Goal: Register for event/course

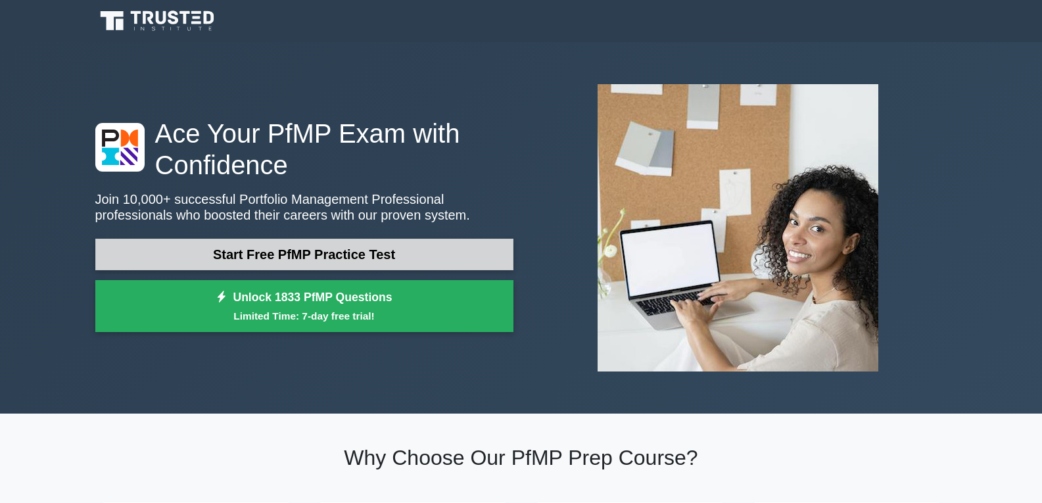
click at [350, 245] on link "Start Free PfMP Practice Test" at bounding box center [304, 255] width 418 height 32
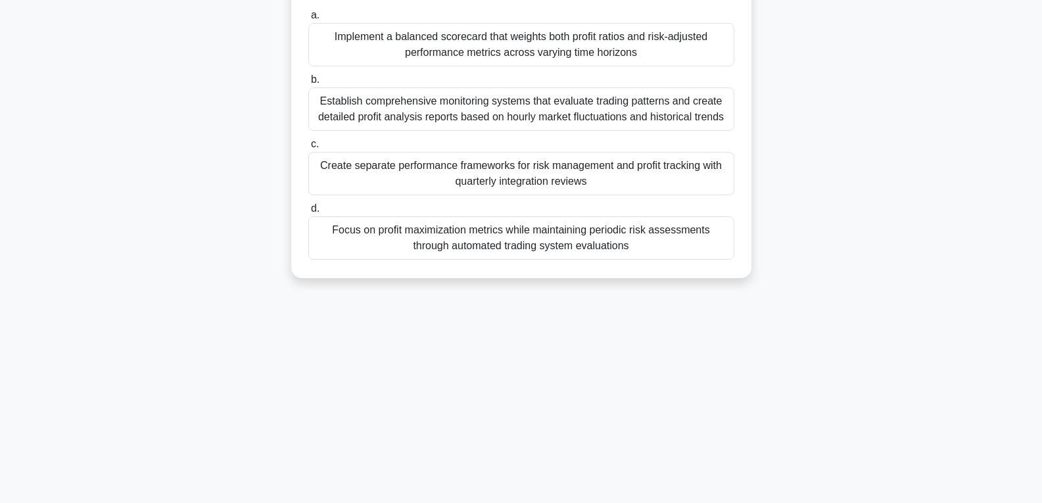
click at [427, 162] on div "Create separate performance frameworks for risk management and profit tracking …" at bounding box center [521, 173] width 426 height 43
click at [308, 149] on input "c. Create separate performance frameworks for risk management and profit tracki…" at bounding box center [308, 144] width 0 height 9
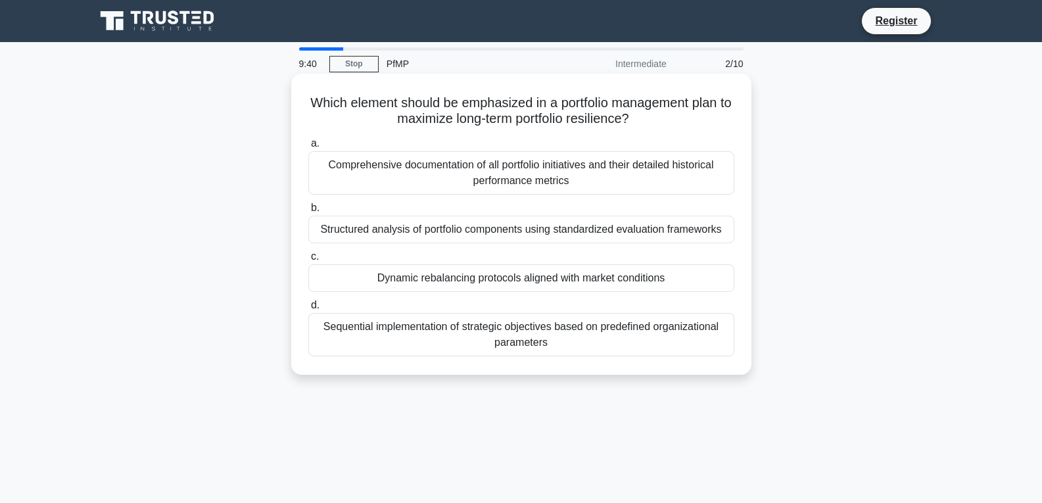
click at [585, 179] on div "Comprehensive documentation of all portfolio initiatives and their detailed his…" at bounding box center [521, 172] width 426 height 43
click at [308, 148] on input "a. Comprehensive documentation of all portfolio initiatives and their detailed …" at bounding box center [308, 143] width 0 height 9
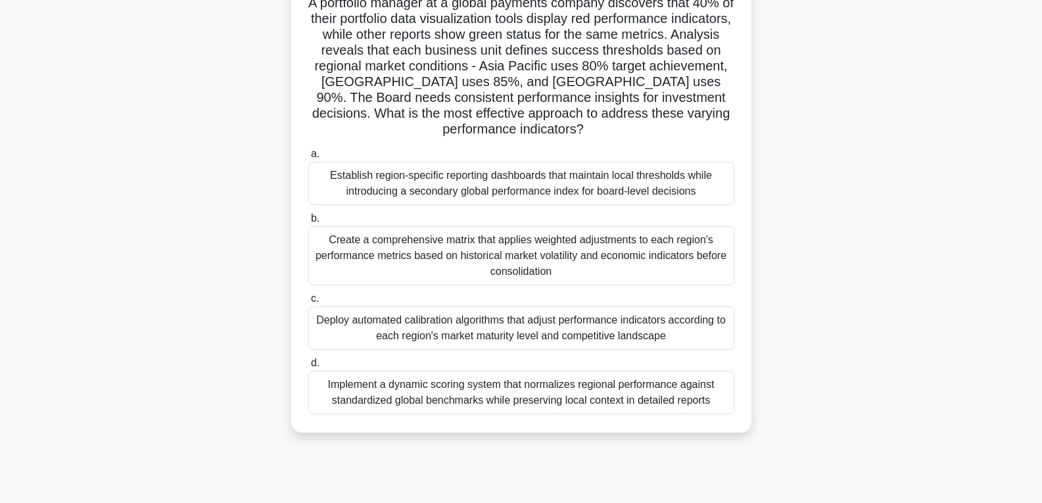
scroll to position [207, 0]
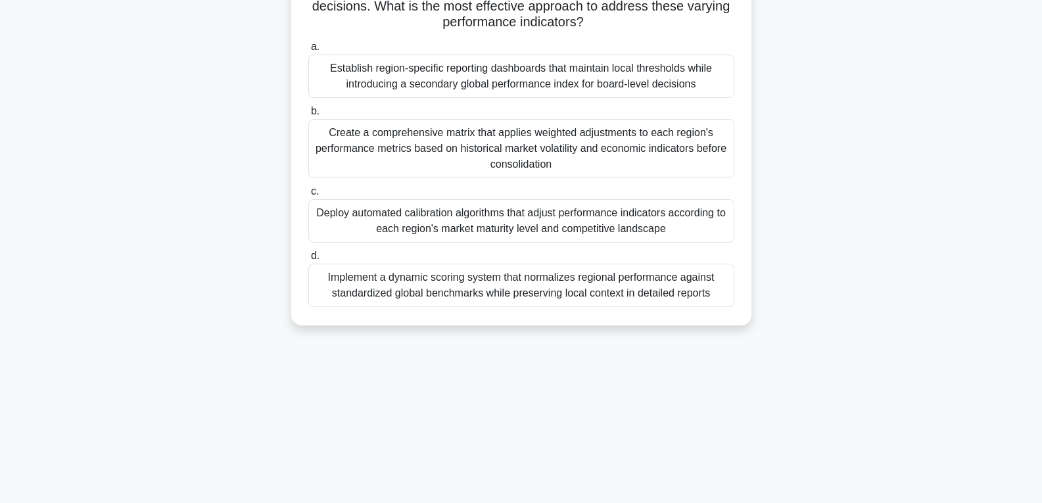
click at [476, 221] on div "Deploy automated calibration algorithms that adjust performance indicators acco…" at bounding box center [521, 220] width 426 height 43
click at [308, 196] on input "c. Deploy automated calibration algorithms that adjust performance indicators a…" at bounding box center [308, 191] width 0 height 9
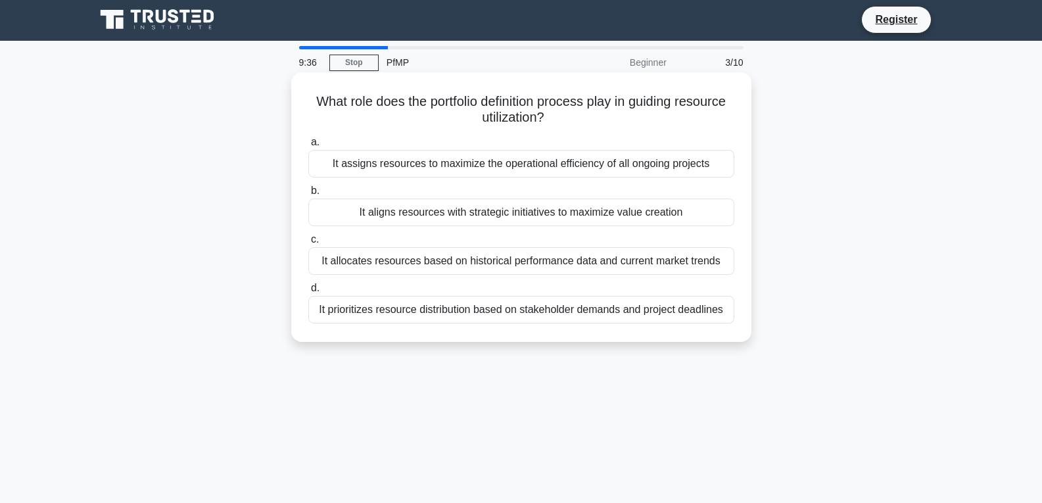
scroll to position [0, 0]
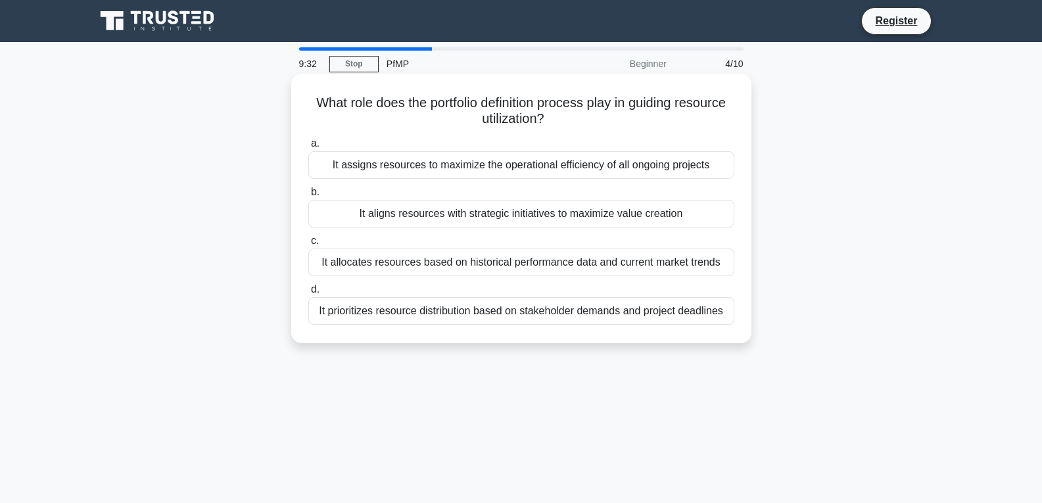
click at [616, 157] on div "It assigns resources to maximize the operational efficiency of all ongoing proj…" at bounding box center [521, 165] width 426 height 28
click at [308, 148] on input "a. It assigns resources to maximize the operational efficiency of all ongoing p…" at bounding box center [308, 143] width 0 height 9
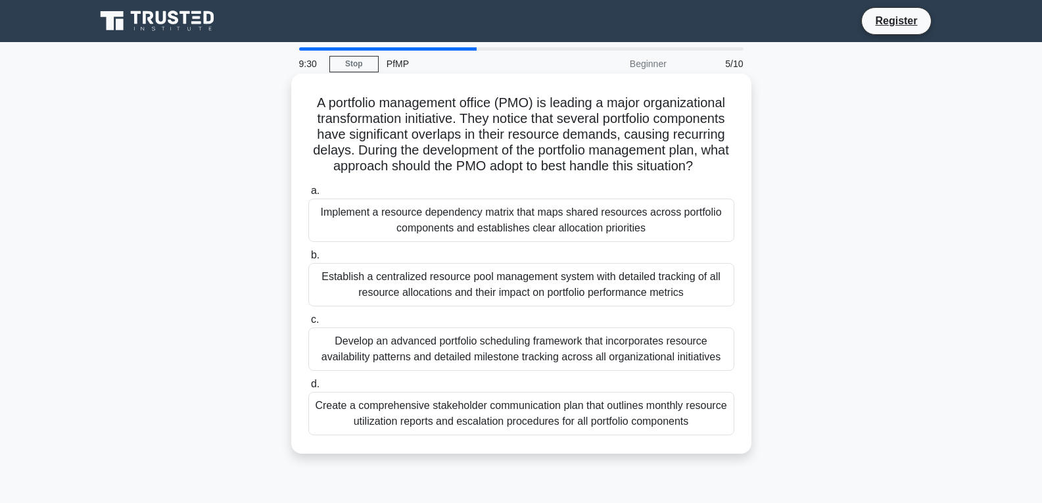
click at [576, 276] on div "Establish a centralized resource pool management system with detailed tracking …" at bounding box center [521, 284] width 426 height 43
click at [308, 260] on input "b. Establish a centralized resource pool management system with detailed tracki…" at bounding box center [308, 255] width 0 height 9
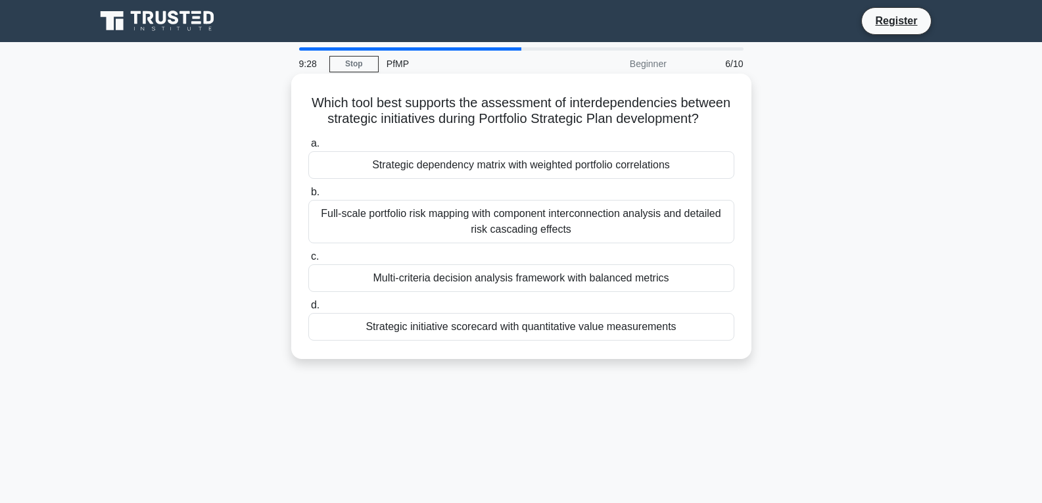
click at [562, 268] on div "Multi-criteria decision analysis framework with balanced metrics" at bounding box center [521, 278] width 426 height 28
click at [308, 261] on input "c. Multi-criteria decision analysis framework with balanced metrics" at bounding box center [308, 256] width 0 height 9
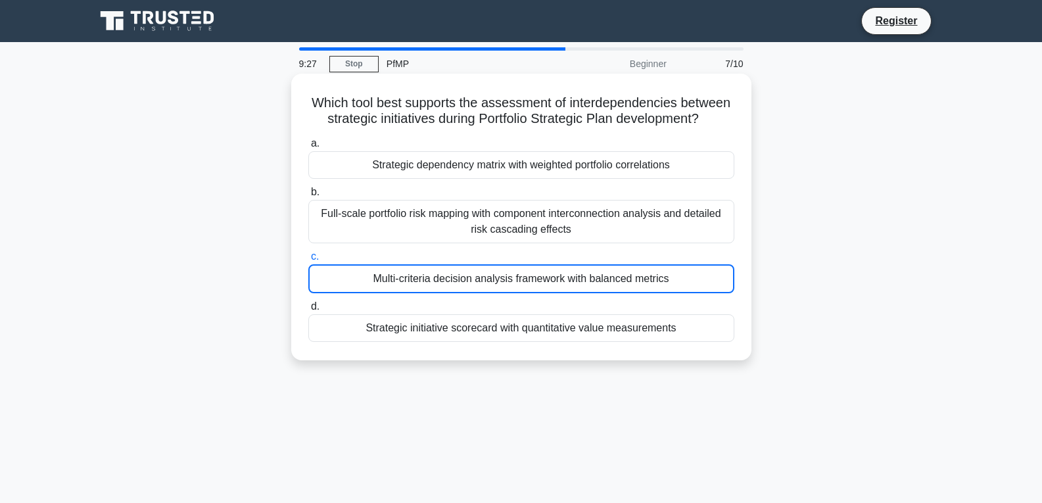
drag, startPoint x: 571, startPoint y: 214, endPoint x: 566, endPoint y: 308, distance: 94.8
click at [567, 229] on div "Full-scale portfolio risk mapping with component interconnection analysis and d…" at bounding box center [521, 221] width 426 height 43
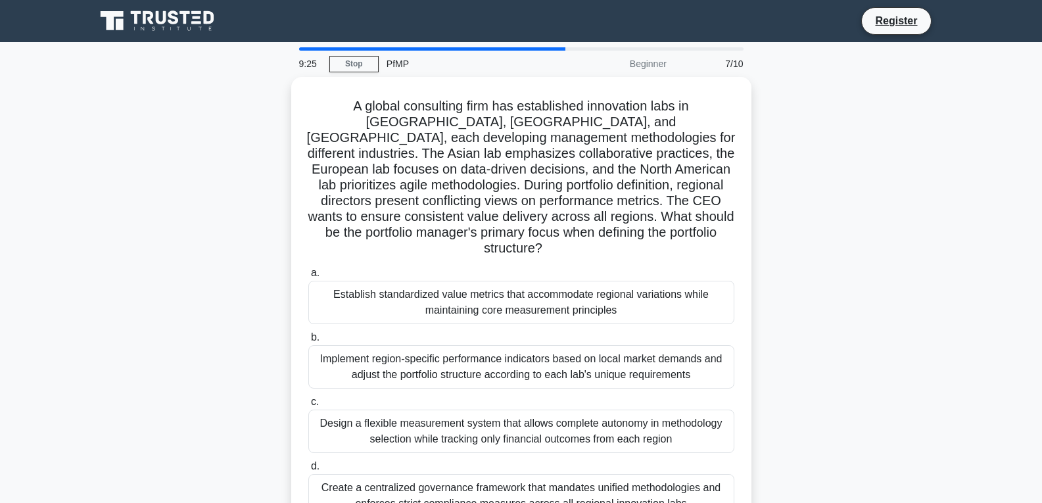
click at [555, 329] on label "b. Implement region-specific performance indicators based on local market deman…" at bounding box center [521, 358] width 426 height 59
click at [308, 333] on input "b. Implement region-specific performance indicators based on local market deman…" at bounding box center [308, 337] width 0 height 9
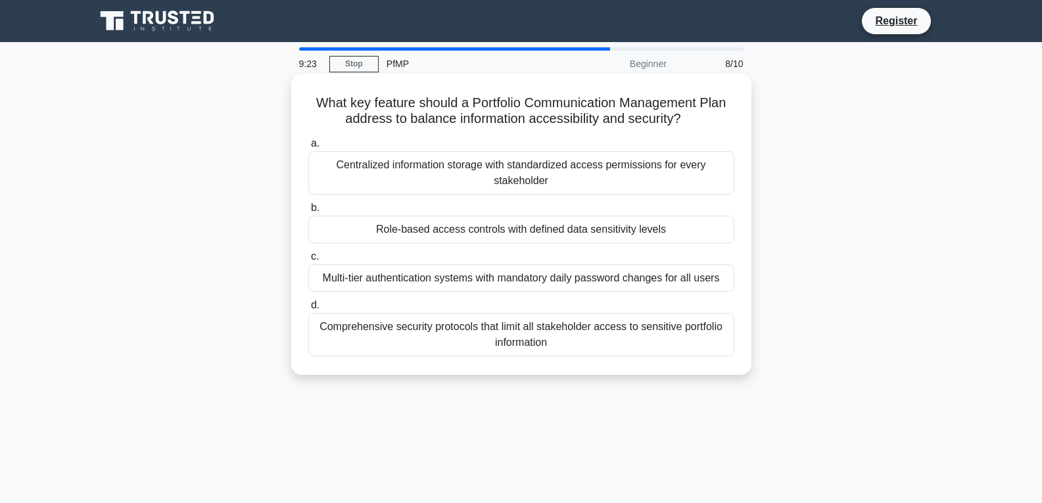
click at [489, 275] on div "Multi-tier authentication systems with mandatory daily password changes for all…" at bounding box center [521, 278] width 426 height 28
click at [308, 261] on input "c. Multi-tier authentication systems with mandatory daily password changes for …" at bounding box center [308, 256] width 0 height 9
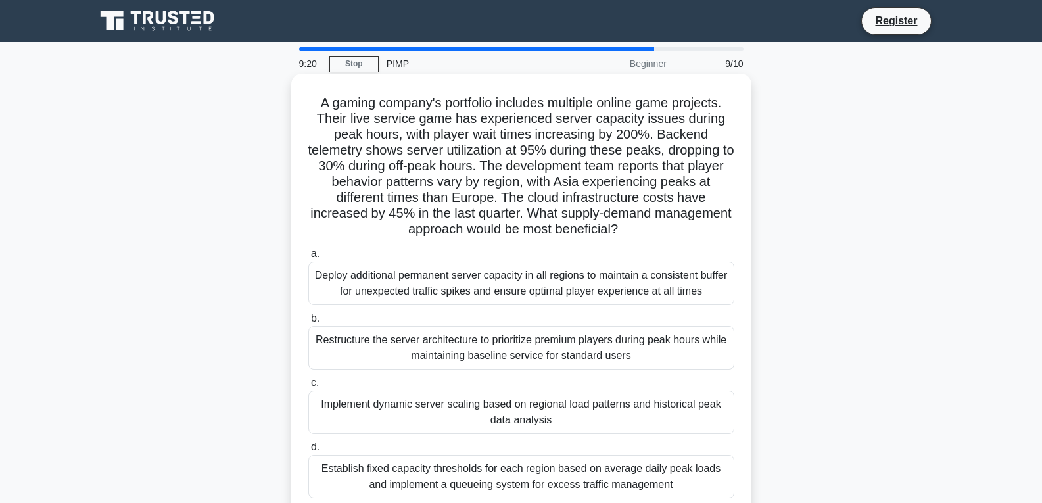
click at [494, 348] on div "Restructure the server architecture to prioritize premium players during peak h…" at bounding box center [521, 347] width 426 height 43
click at [308, 323] on input "b. Restructure the server architecture to prioritize premium players during pea…" at bounding box center [308, 318] width 0 height 9
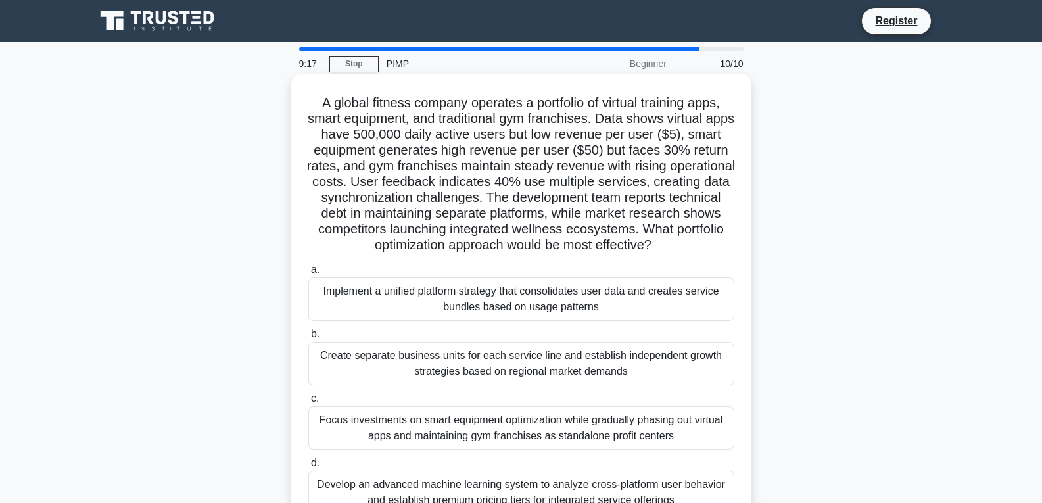
click at [514, 316] on div "Implement a unified platform strategy that consolidates user data and creates s…" at bounding box center [521, 298] width 426 height 43
click at [308, 274] on input "a. Implement a unified platform strategy that consolidates user data and create…" at bounding box center [308, 270] width 0 height 9
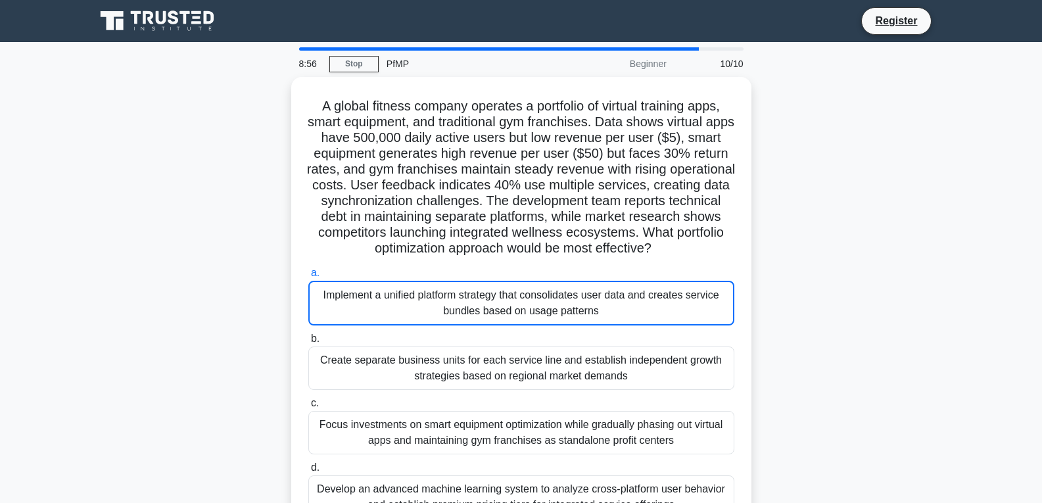
click at [394, 62] on div "PfMP" at bounding box center [469, 64] width 181 height 26
click at [394, 64] on div "PfMP" at bounding box center [469, 64] width 181 height 26
drag, startPoint x: 394, startPoint y: 64, endPoint x: 397, endPoint y: 72, distance: 8.5
click at [397, 72] on div "PfMP" at bounding box center [469, 64] width 181 height 26
click at [398, 68] on div "PfMP" at bounding box center [469, 64] width 181 height 26
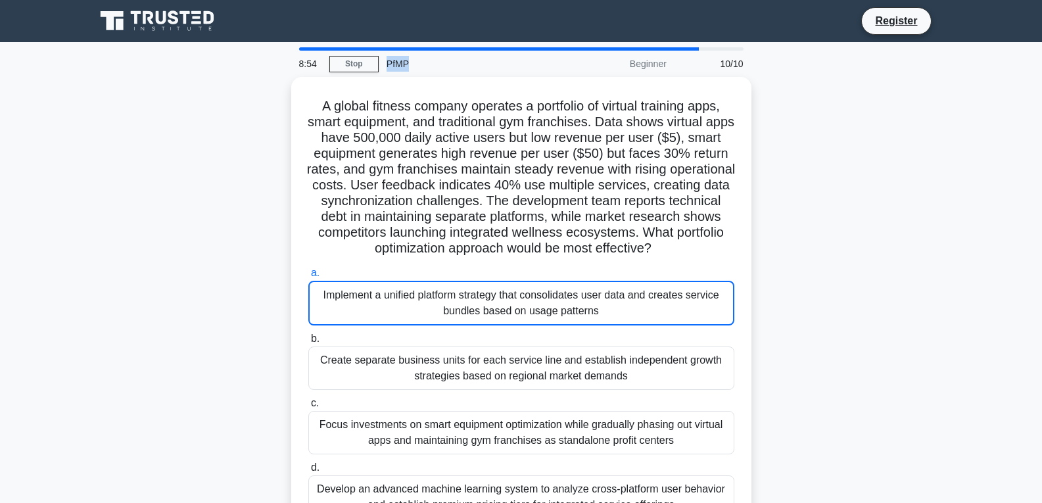
click at [398, 68] on div "PfMP" at bounding box center [469, 64] width 181 height 26
click at [400, 67] on div "PfMP" at bounding box center [469, 64] width 181 height 26
click at [400, 66] on div "PfMP" at bounding box center [469, 64] width 181 height 26
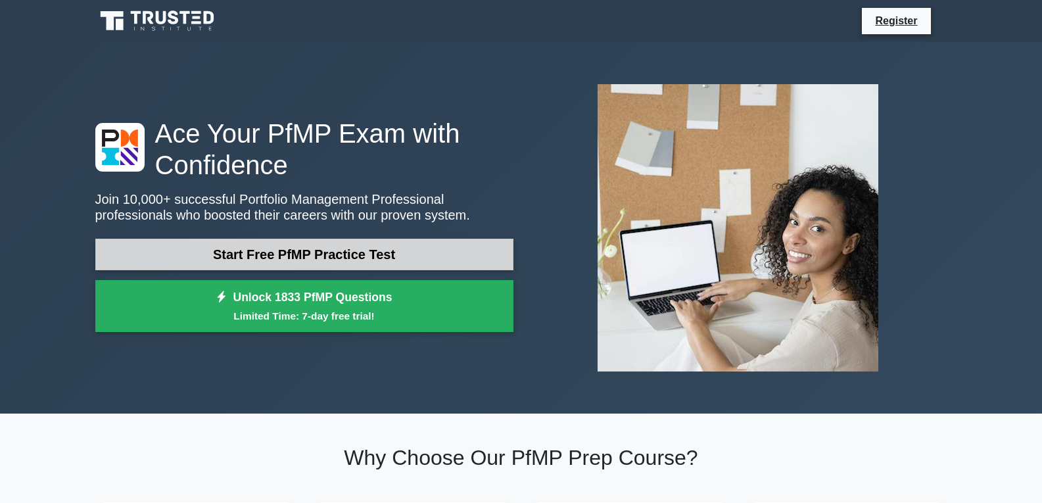
click at [368, 252] on link "Start Free PfMP Practice Test" at bounding box center [304, 255] width 418 height 32
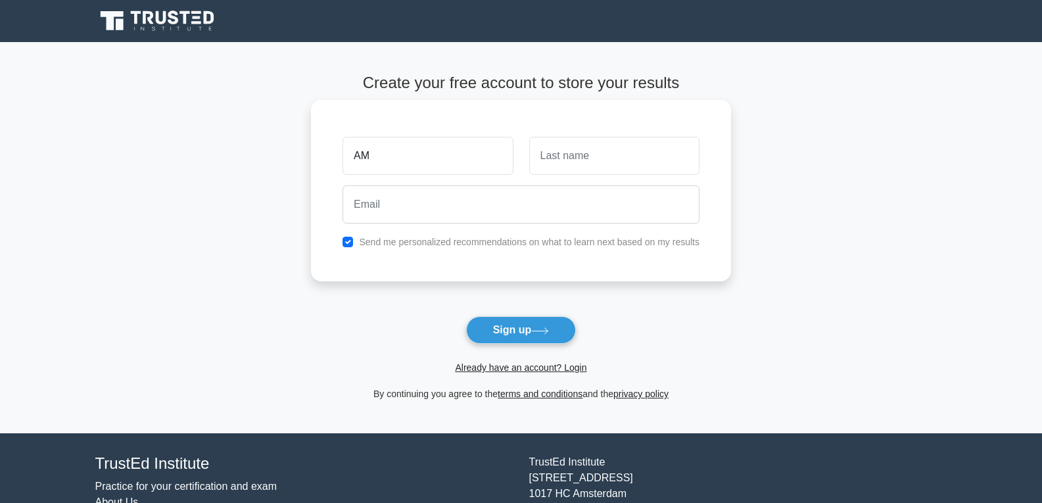
type input "A"
type input "amoja"
click at [582, 151] on input "text" at bounding box center [614, 156] width 170 height 38
type input "[PERSON_NAME]"
click at [538, 185] on div at bounding box center [521, 204] width 373 height 49
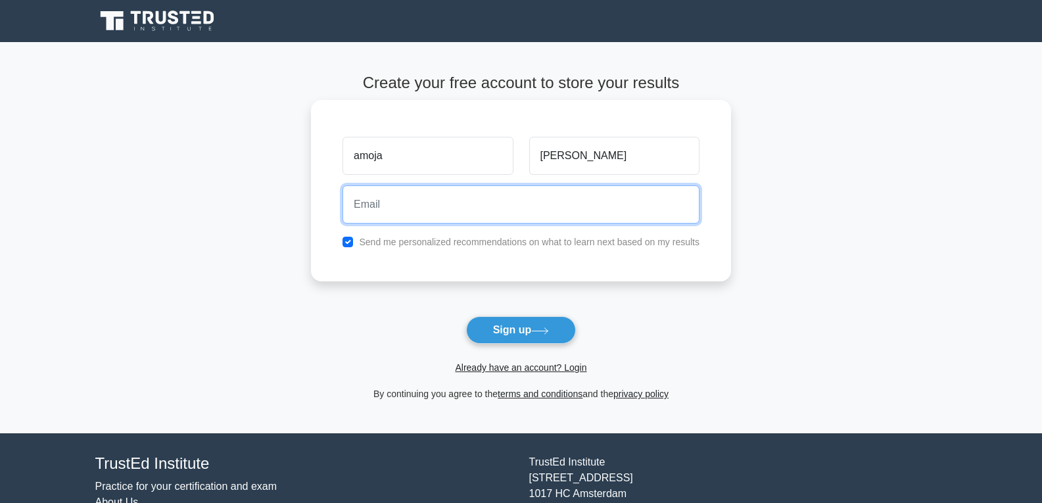
click at [519, 192] on input "email" at bounding box center [520, 204] width 357 height 38
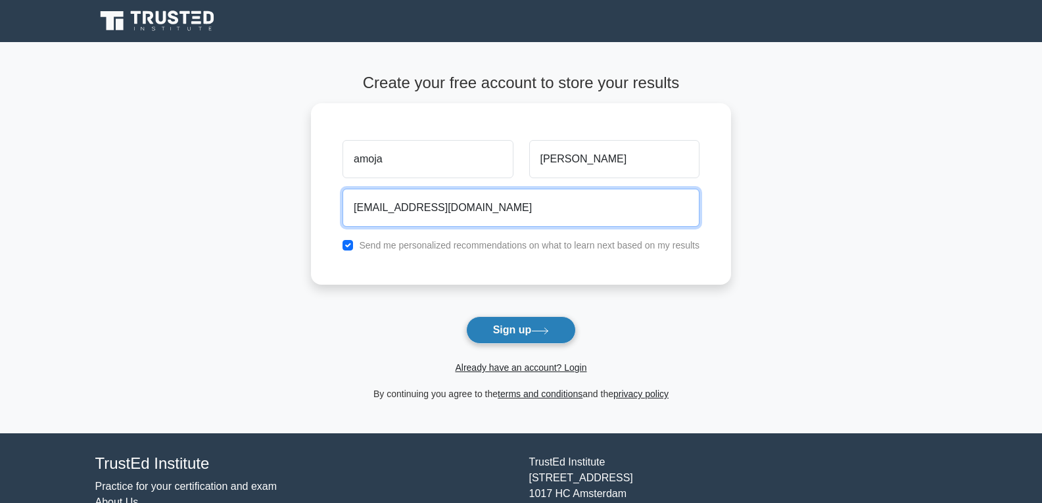
type input "[EMAIL_ADDRESS][DOMAIN_NAME]"
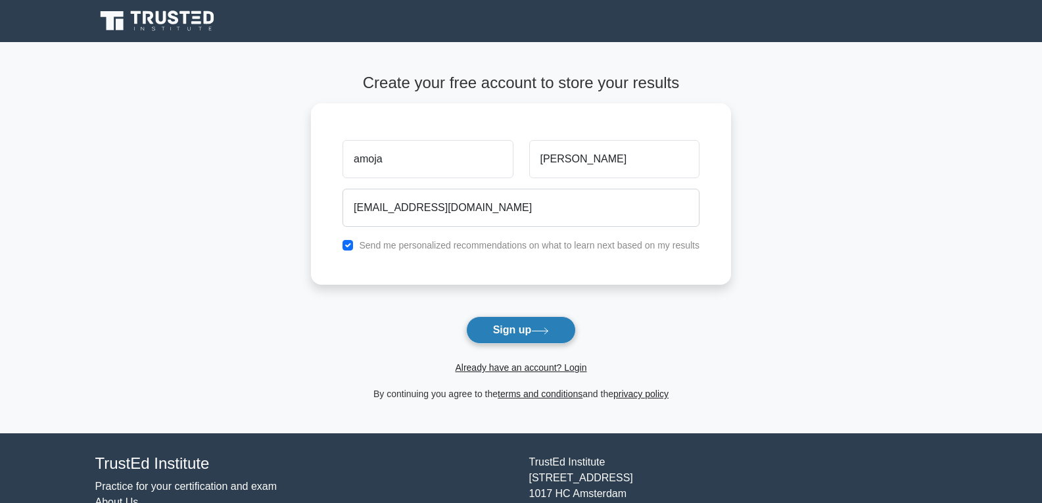
click at [507, 321] on button "Sign up" at bounding box center [521, 330] width 110 height 28
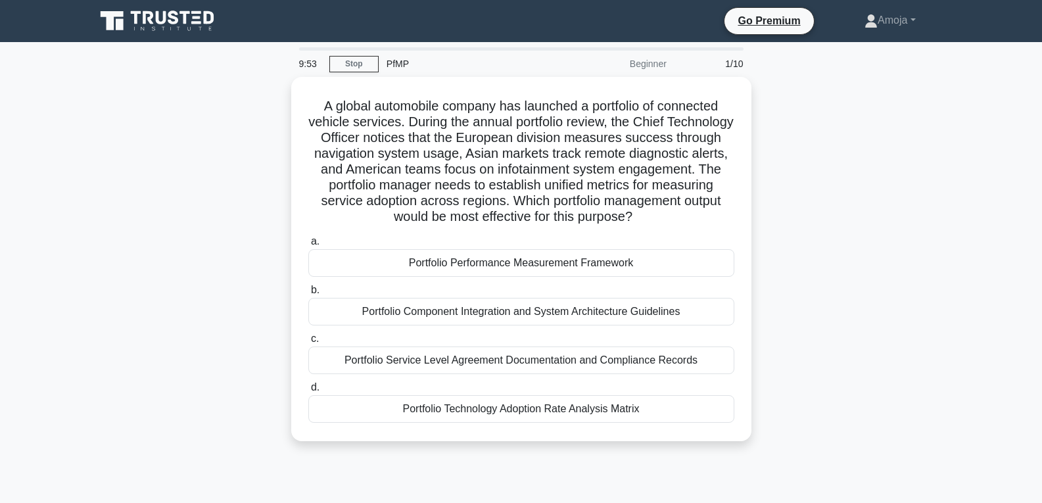
click at [312, 64] on div "9:53" at bounding box center [310, 64] width 38 height 26
click at [300, 64] on div "9:53" at bounding box center [310, 64] width 38 height 26
click at [302, 62] on div "9:52" at bounding box center [310, 64] width 38 height 26
click at [302, 62] on div "9:51" at bounding box center [310, 64] width 38 height 26
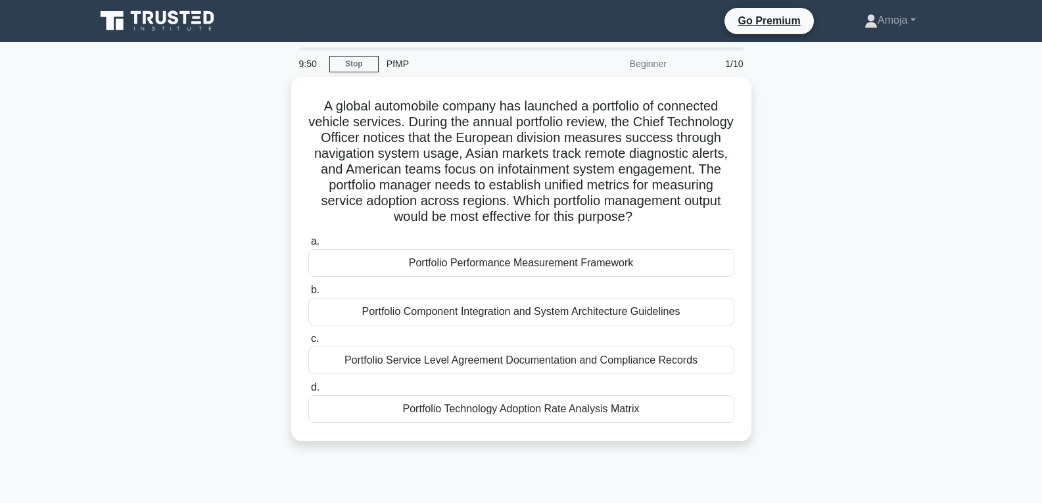
click at [302, 62] on div "9:50" at bounding box center [310, 64] width 38 height 26
click at [303, 62] on div "9:48" at bounding box center [310, 64] width 38 height 26
click at [300, 63] on div "9:46" at bounding box center [310, 64] width 38 height 26
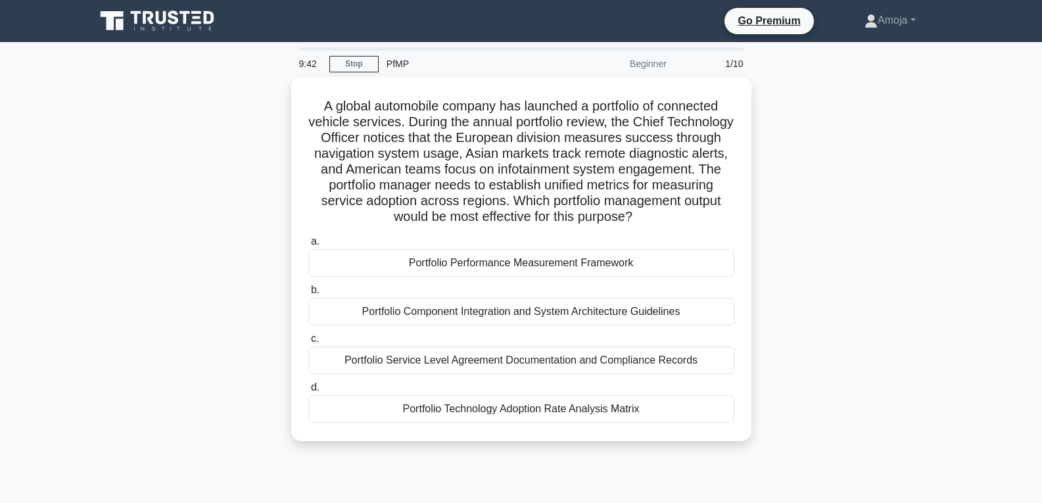
click at [305, 62] on div "9:42" at bounding box center [310, 64] width 38 height 26
click at [302, 62] on div "9:41" at bounding box center [310, 64] width 38 height 26
click at [302, 62] on div "9:40" at bounding box center [310, 64] width 38 height 26
drag, startPoint x: 303, startPoint y: 58, endPoint x: 315, endPoint y: 53, distance: 13.3
click at [315, 54] on div "9:40" at bounding box center [310, 64] width 38 height 26
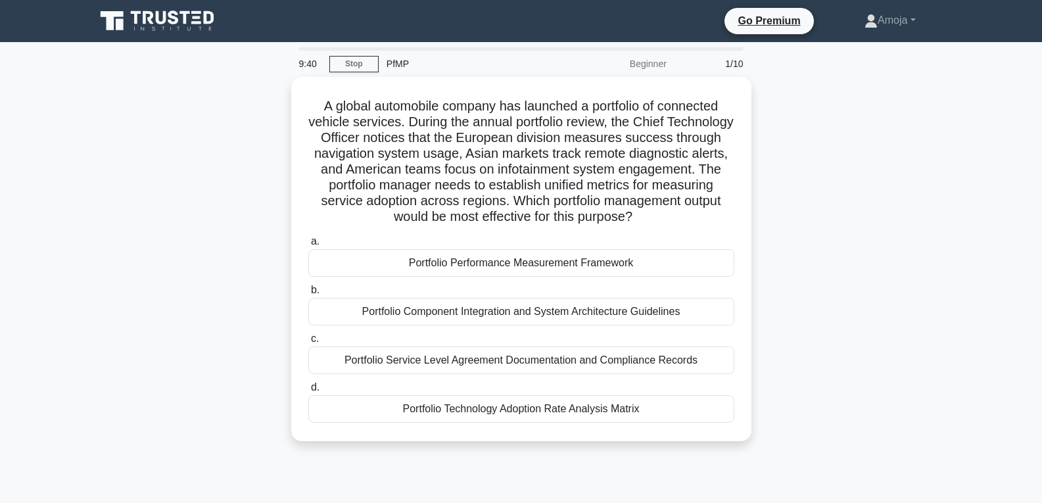
click at [315, 53] on div "9:40" at bounding box center [310, 64] width 38 height 26
click at [315, 53] on div "9:39" at bounding box center [310, 64] width 38 height 26
click at [298, 57] on div "9:36" at bounding box center [310, 64] width 38 height 26
click at [316, 62] on div "9:29" at bounding box center [310, 64] width 38 height 26
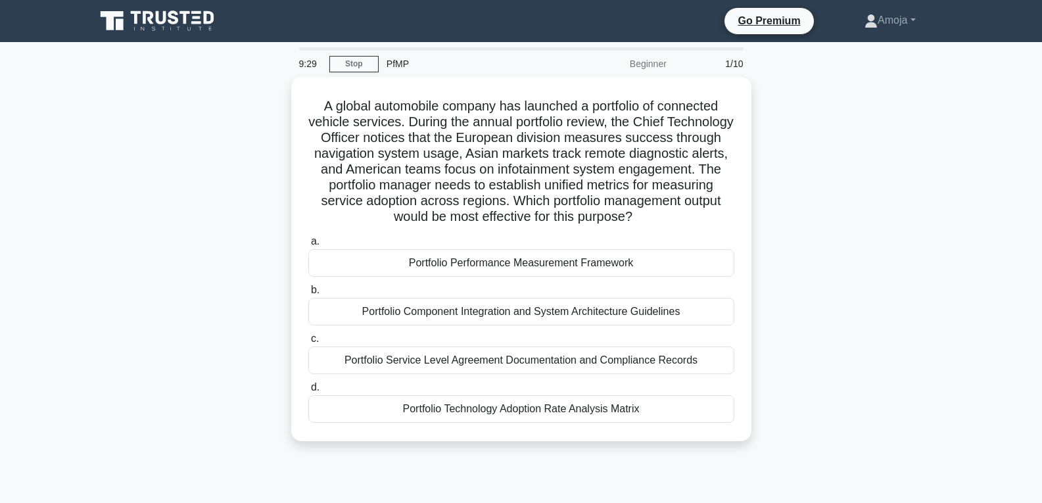
click at [305, 67] on div "9:29" at bounding box center [310, 64] width 38 height 26
click at [305, 67] on div "9:28" at bounding box center [310, 64] width 38 height 26
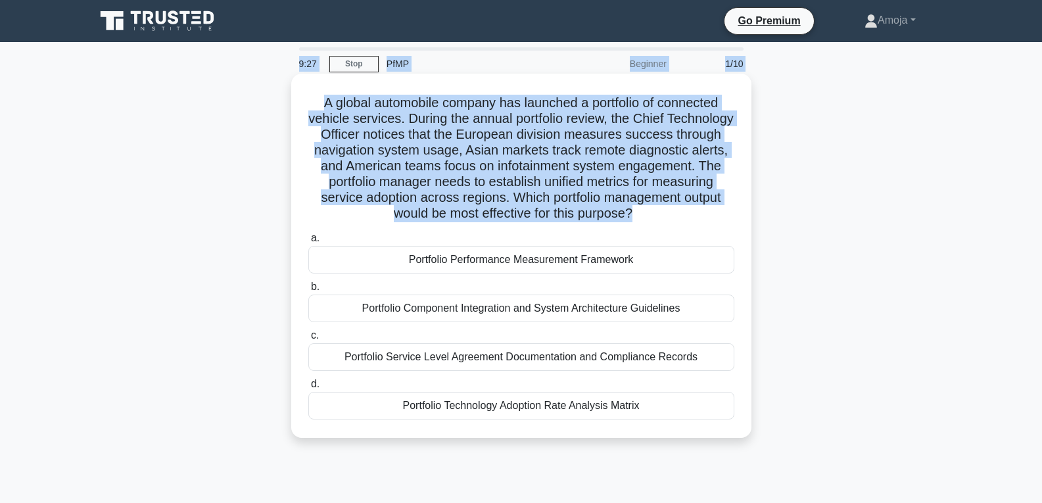
drag, startPoint x: 305, startPoint y: 67, endPoint x: 384, endPoint y: 87, distance: 82.1
click at [384, 87] on div "9:27 Stop PfMP Beginner 1/10 A global automobile company has launched a portfol…" at bounding box center [521, 375] width 868 height 657
drag, startPoint x: 427, startPoint y: 250, endPoint x: 635, endPoint y: 101, distance: 256.6
click at [635, 101] on div "A global automobile company has launched a portfolio of connected vehicle servi…" at bounding box center [521, 256] width 450 height 354
click at [553, 128] on h5 "A global automobile company has launched a portfolio of connected vehicle servi…" at bounding box center [521, 159] width 429 height 128
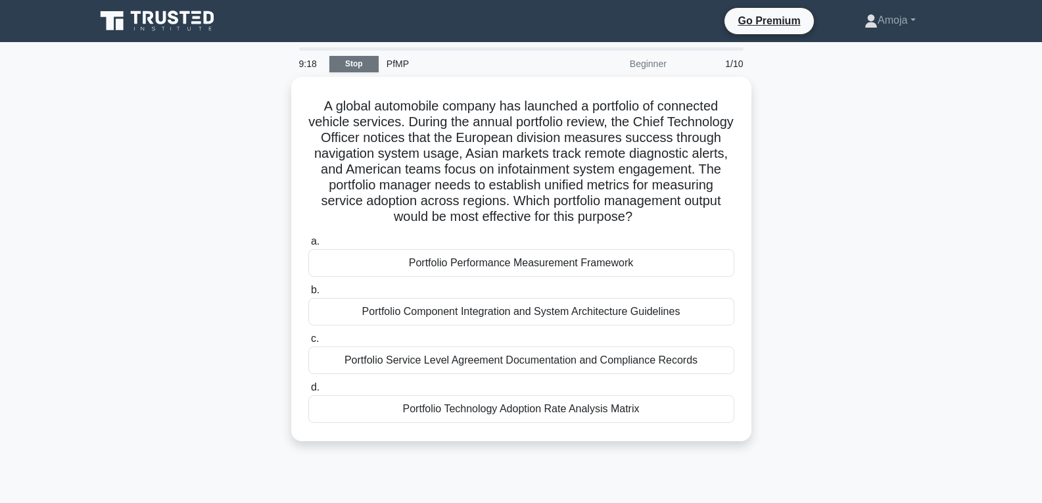
click at [372, 64] on link "Stop" at bounding box center [353, 64] width 49 height 16
click at [638, 61] on div "Beginner" at bounding box center [616, 64] width 115 height 26
click at [643, 69] on div "Beginner" at bounding box center [616, 64] width 115 height 26
click at [642, 70] on div "Beginner" at bounding box center [616, 64] width 115 height 26
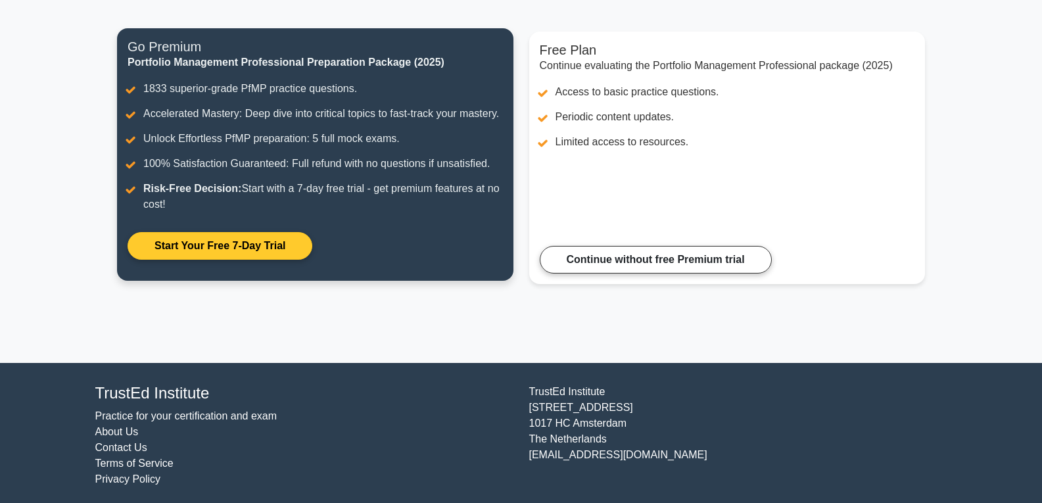
scroll to position [154, 0]
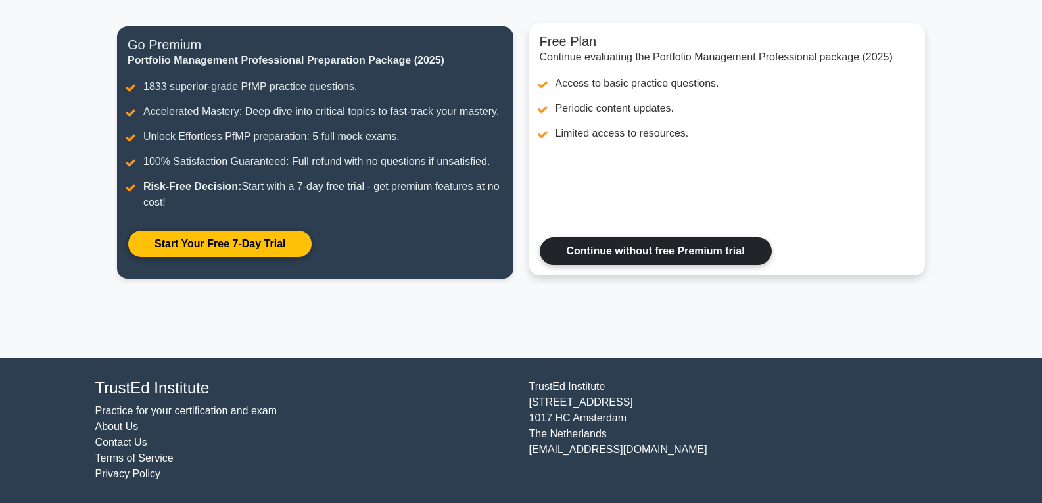
click at [643, 248] on link "Continue without free Premium trial" at bounding box center [656, 251] width 232 height 28
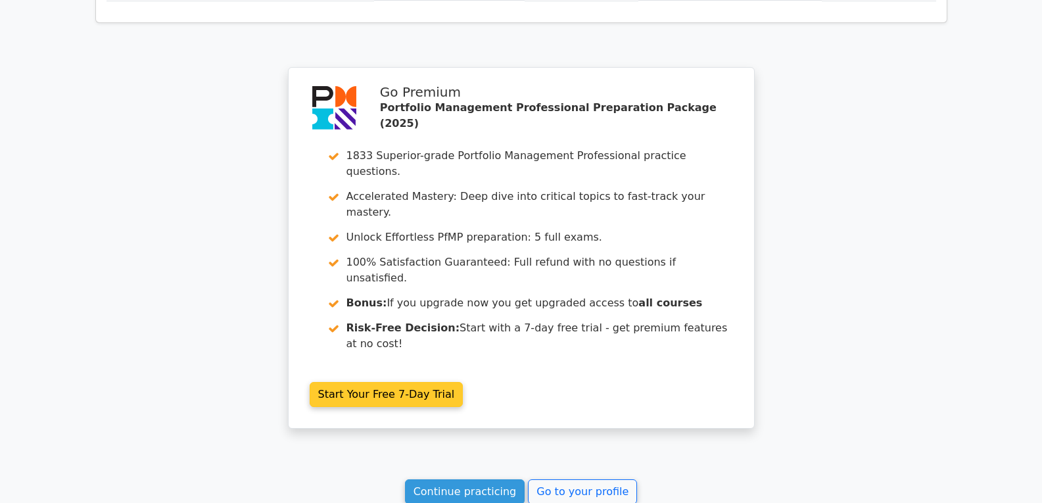
scroll to position [1113, 0]
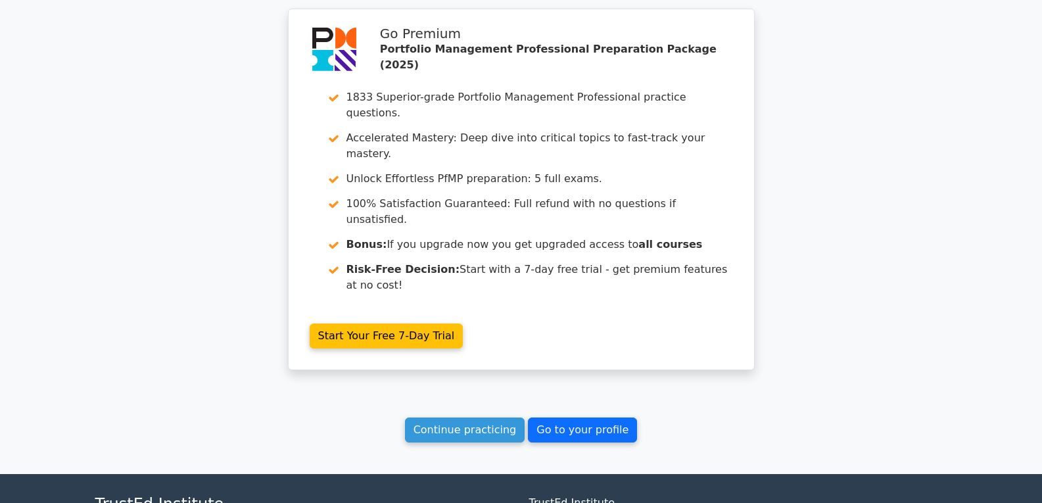
click at [575, 417] on link "Go to your profile" at bounding box center [582, 429] width 109 height 25
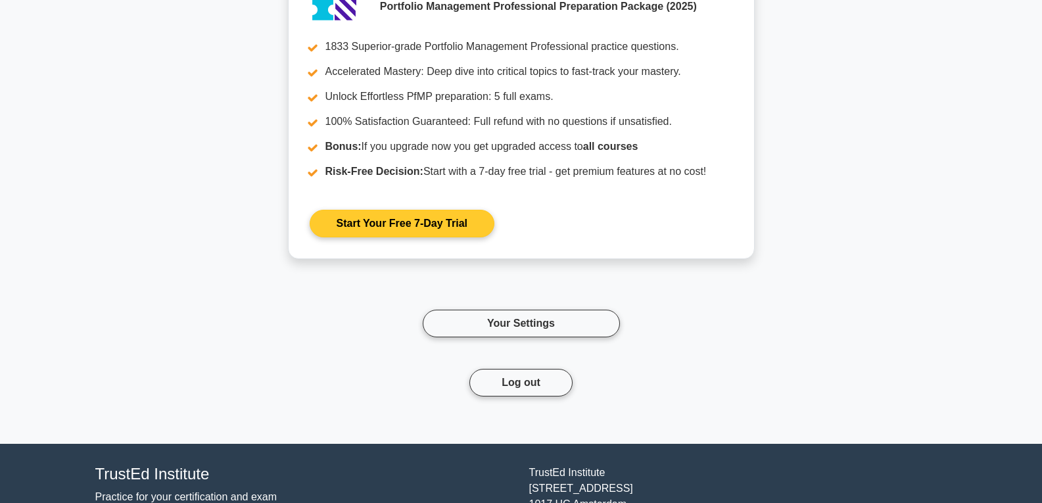
scroll to position [1490, 0]
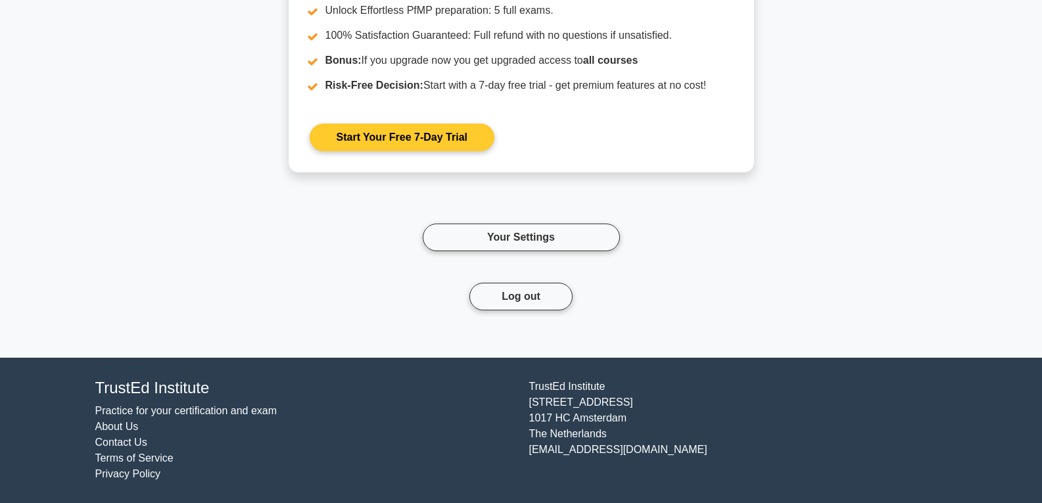
click at [409, 128] on link "Start Your Free 7-Day Trial" at bounding box center [402, 138] width 185 height 28
